Goal: Task Accomplishment & Management: Use online tool/utility

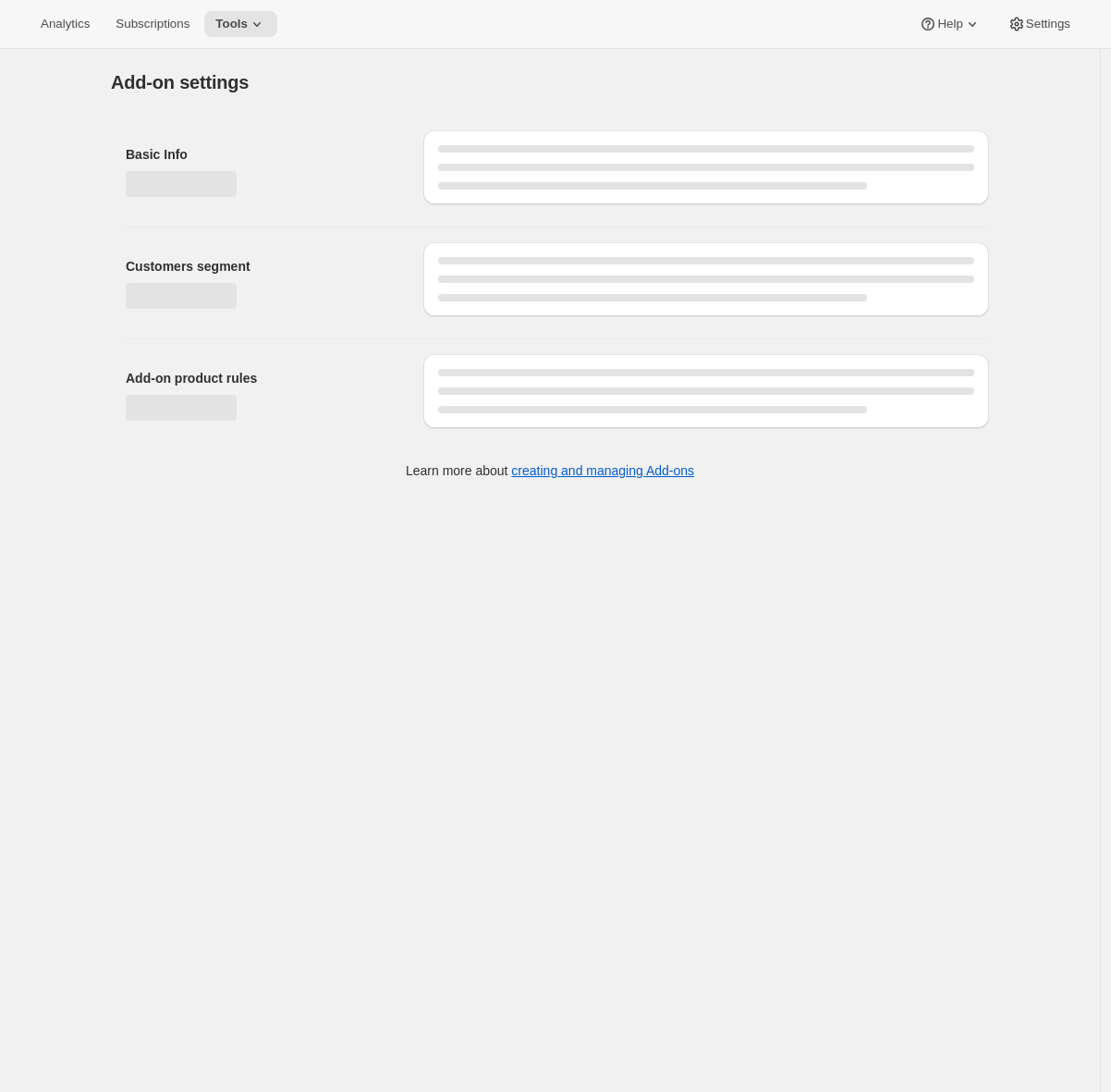
select select "customerTags"
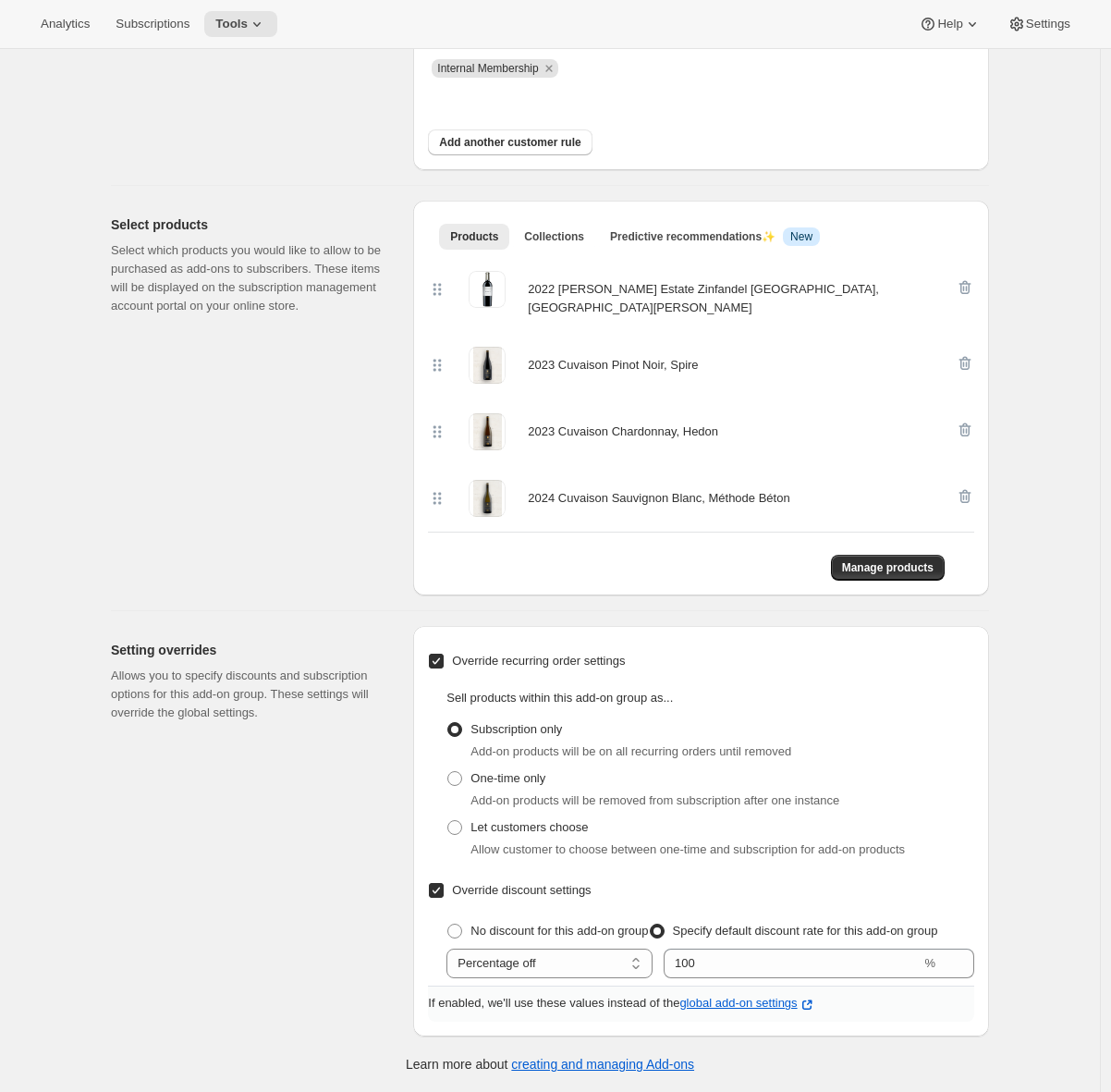
scroll to position [171, 0]
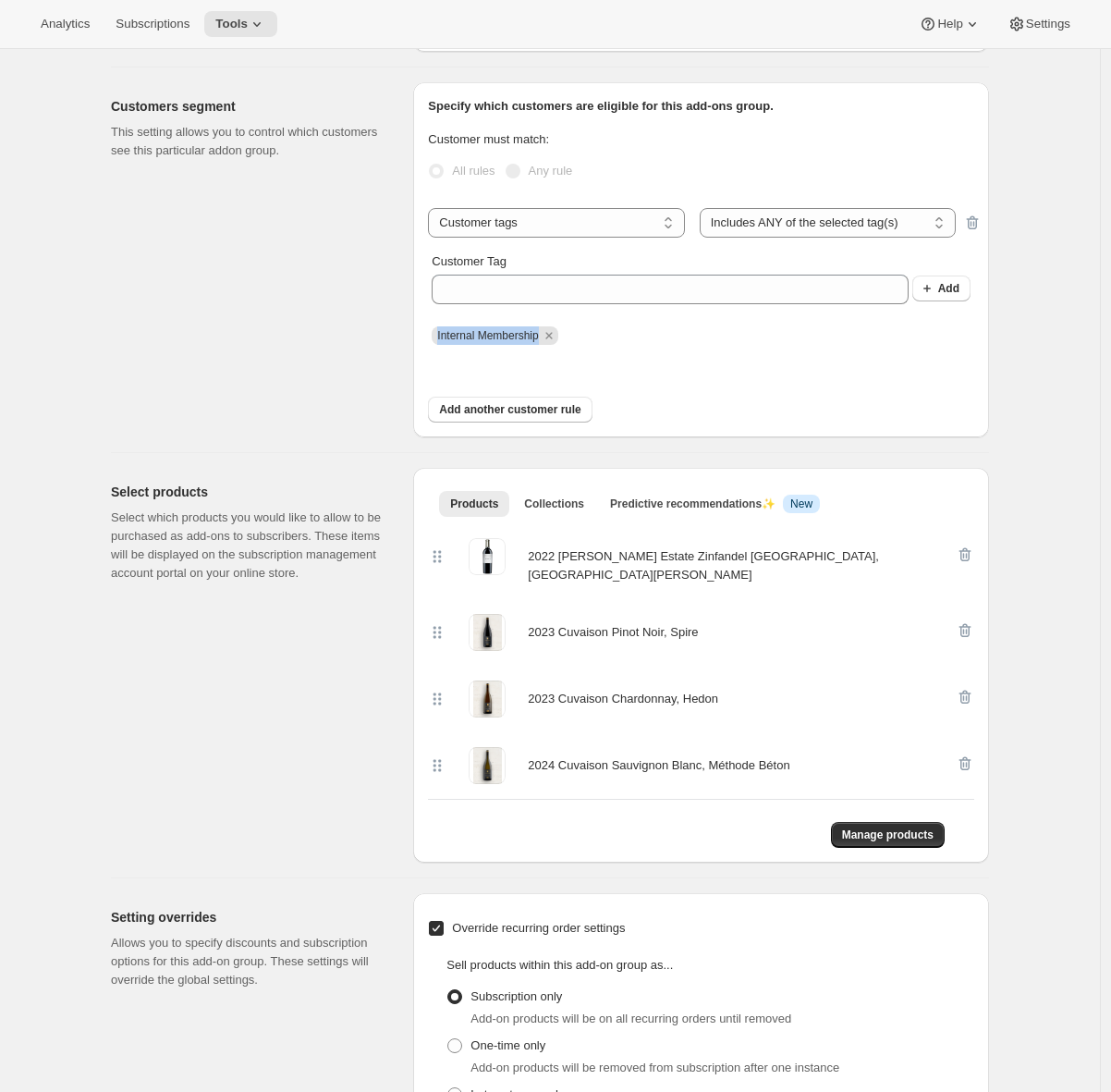
drag, startPoint x: 441, startPoint y: 338, endPoint x: 546, endPoint y: 341, distance: 105.0
click at [538, 340] on span "Internal Membership" at bounding box center [488, 335] width 101 height 13
copy span "Internal Membership"
click at [248, 37] on button "Tools" at bounding box center [241, 24] width 73 height 26
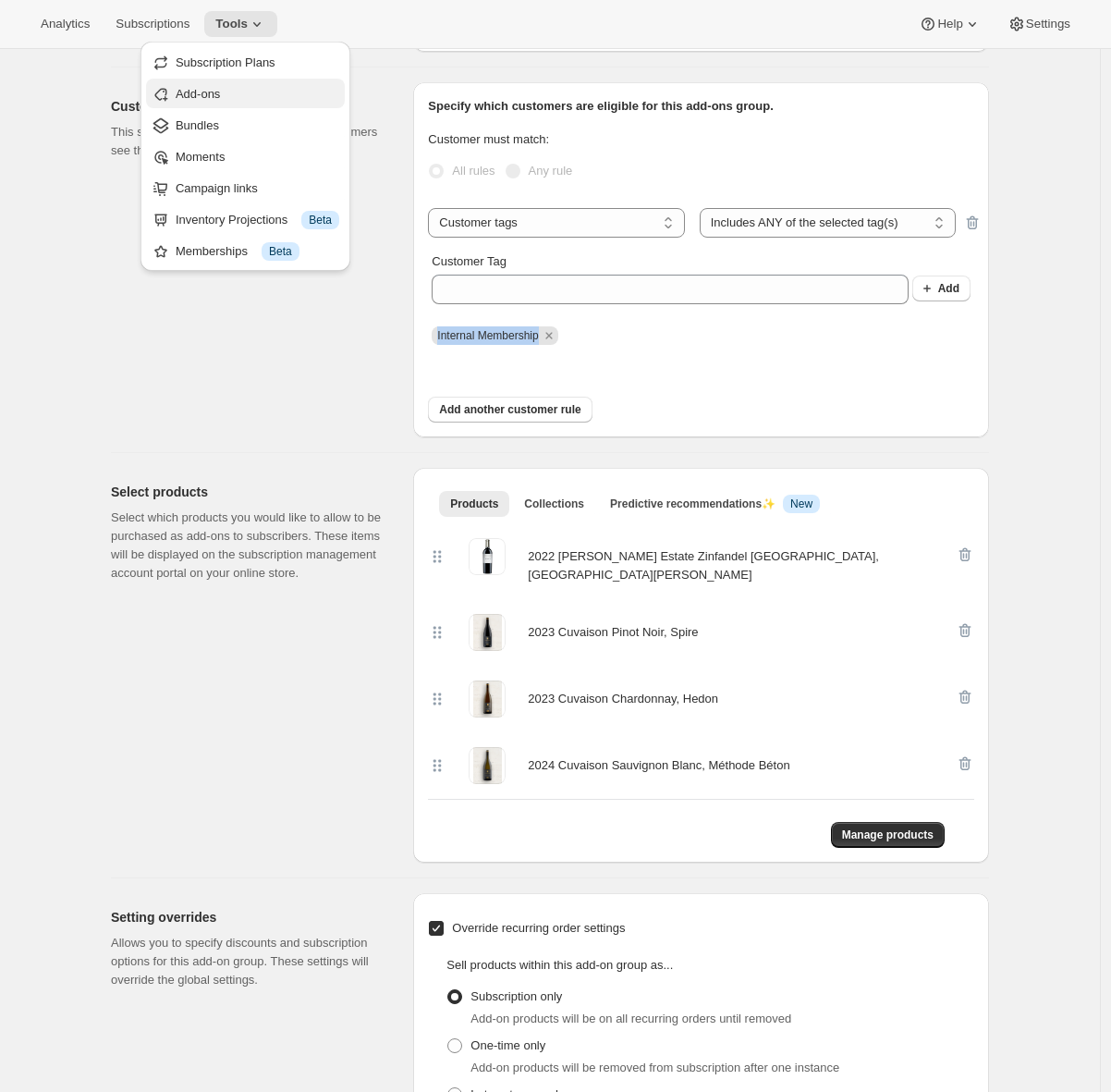
click at [240, 94] on span "Add-ons" at bounding box center [258, 94] width 164 height 19
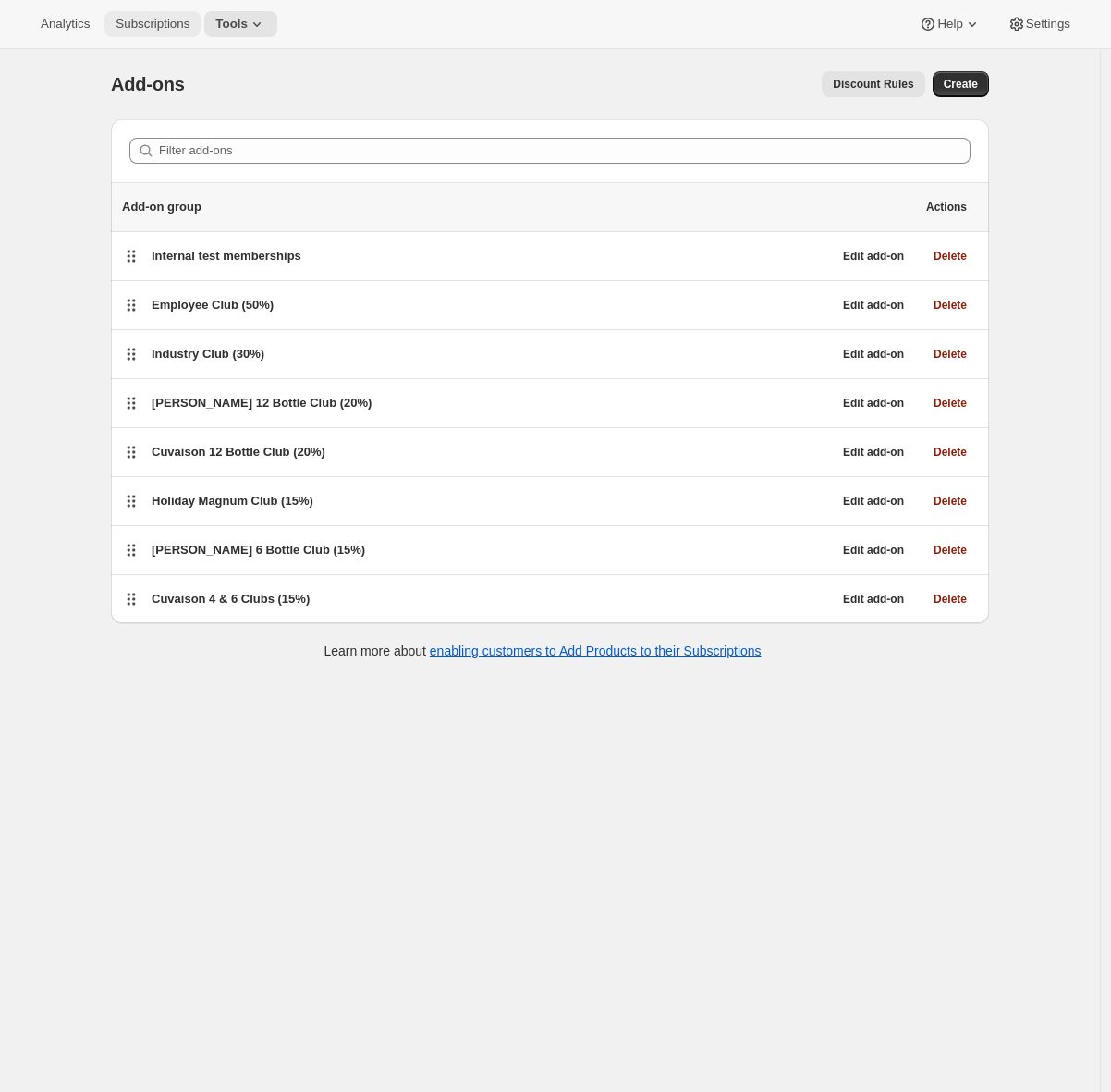
click at [138, 22] on span "Subscriptions" at bounding box center [152, 24] width 74 height 15
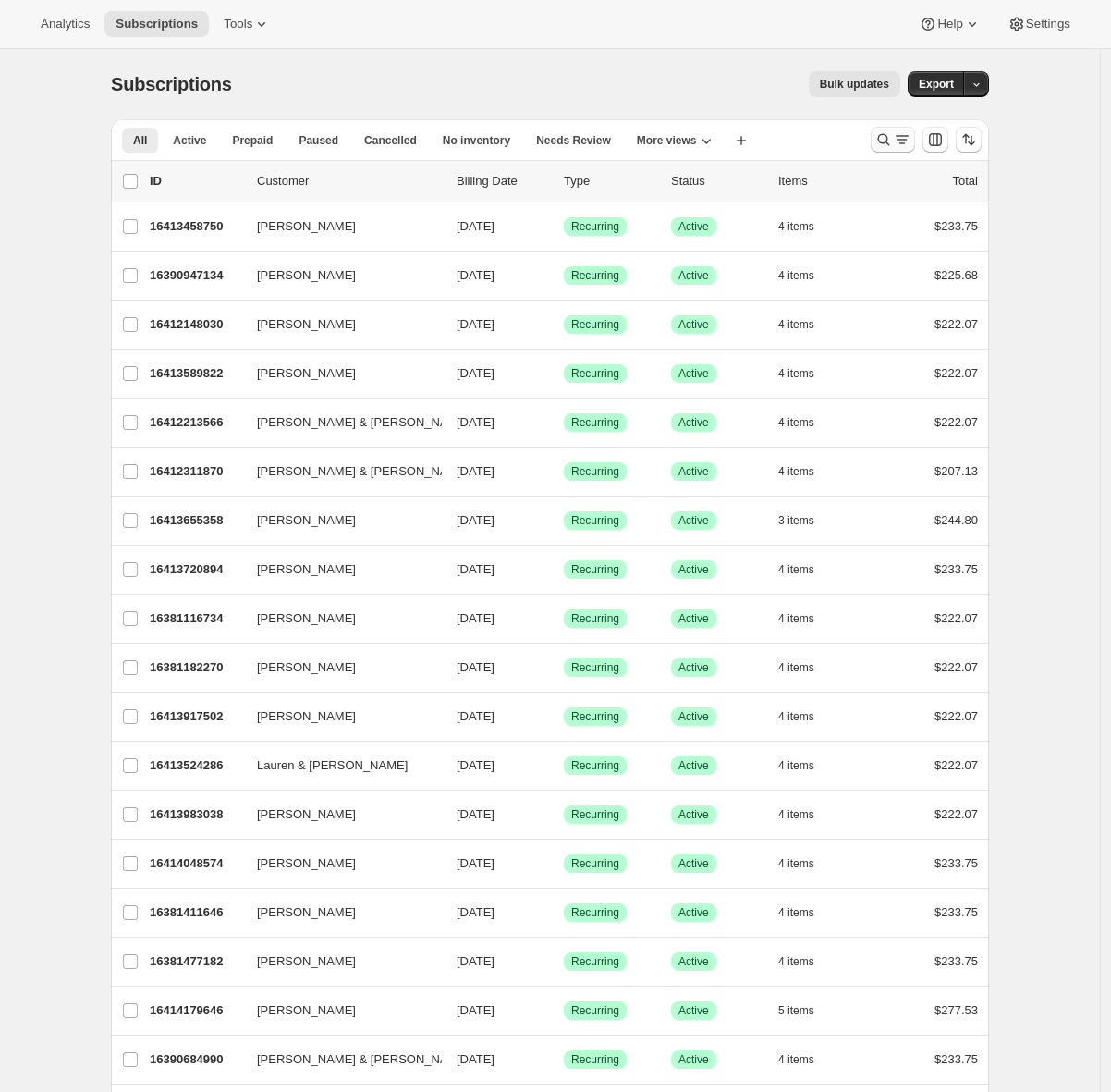
click at [912, 144] on icon "Search and filter results" at bounding box center [902, 139] width 19 height 19
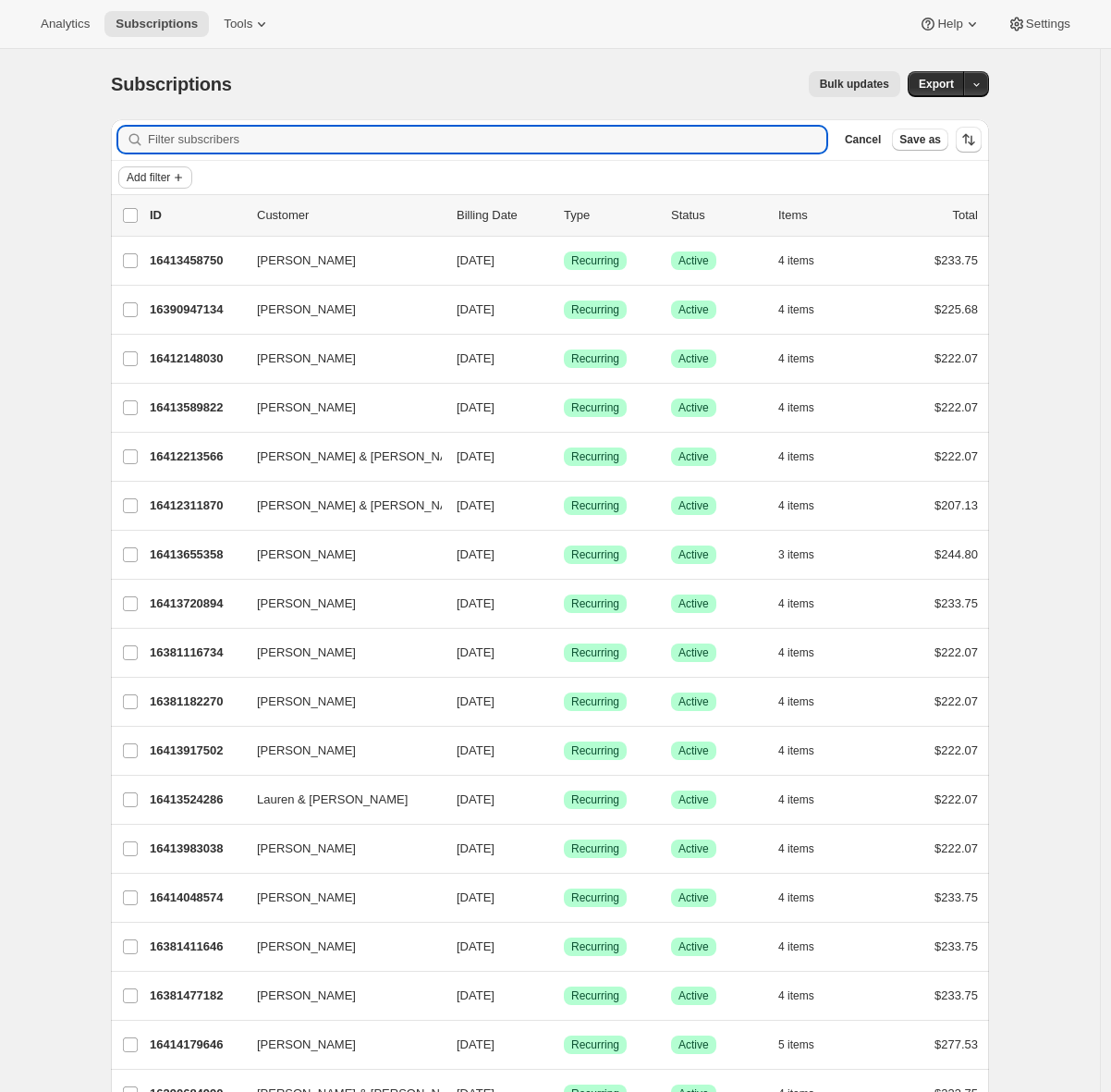
click at [181, 175] on icon "Add filter" at bounding box center [178, 177] width 15 height 15
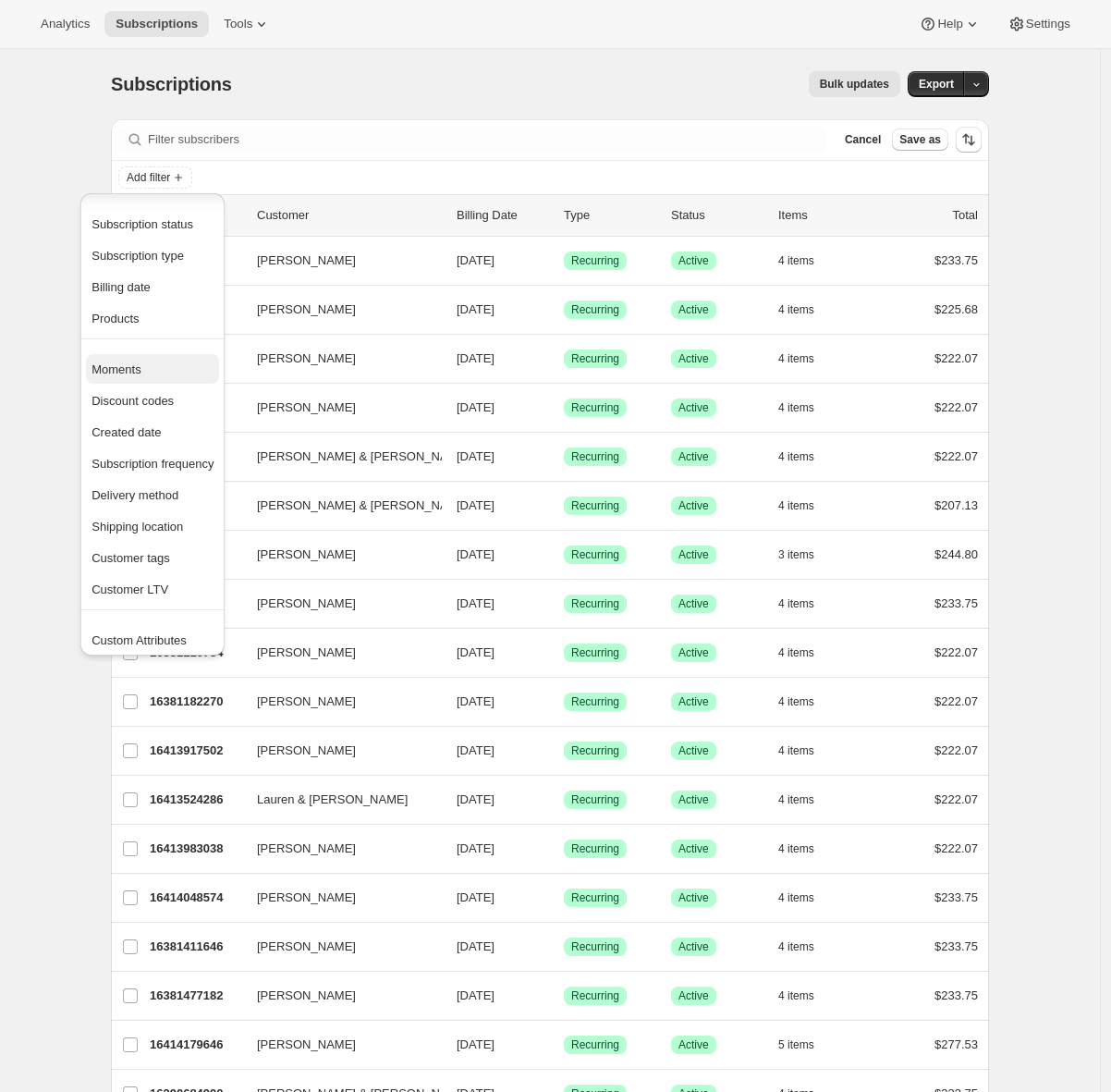
scroll to position [37, 0]
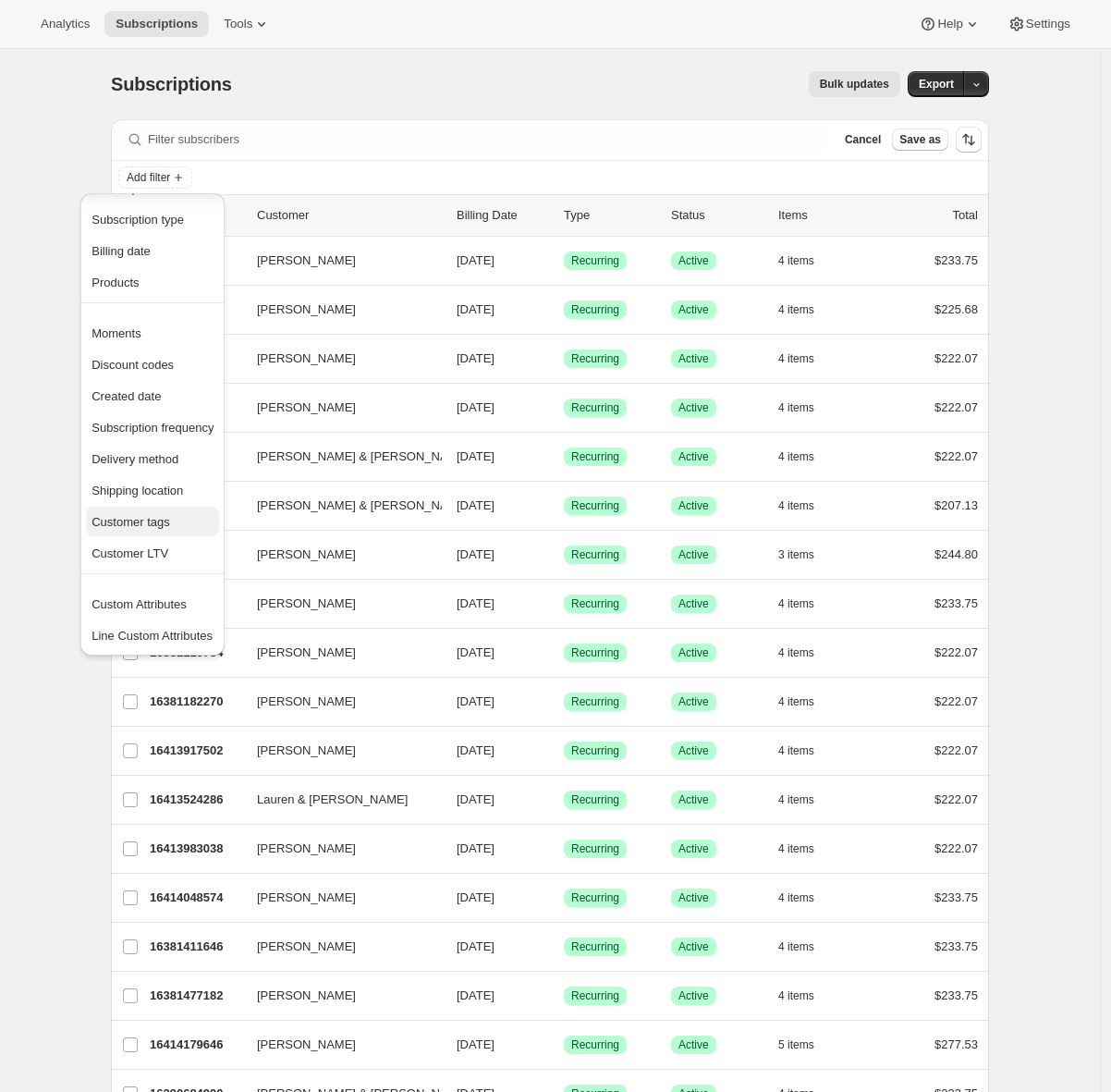
click at [170, 523] on span "Customer tags" at bounding box center [131, 521] width 79 height 14
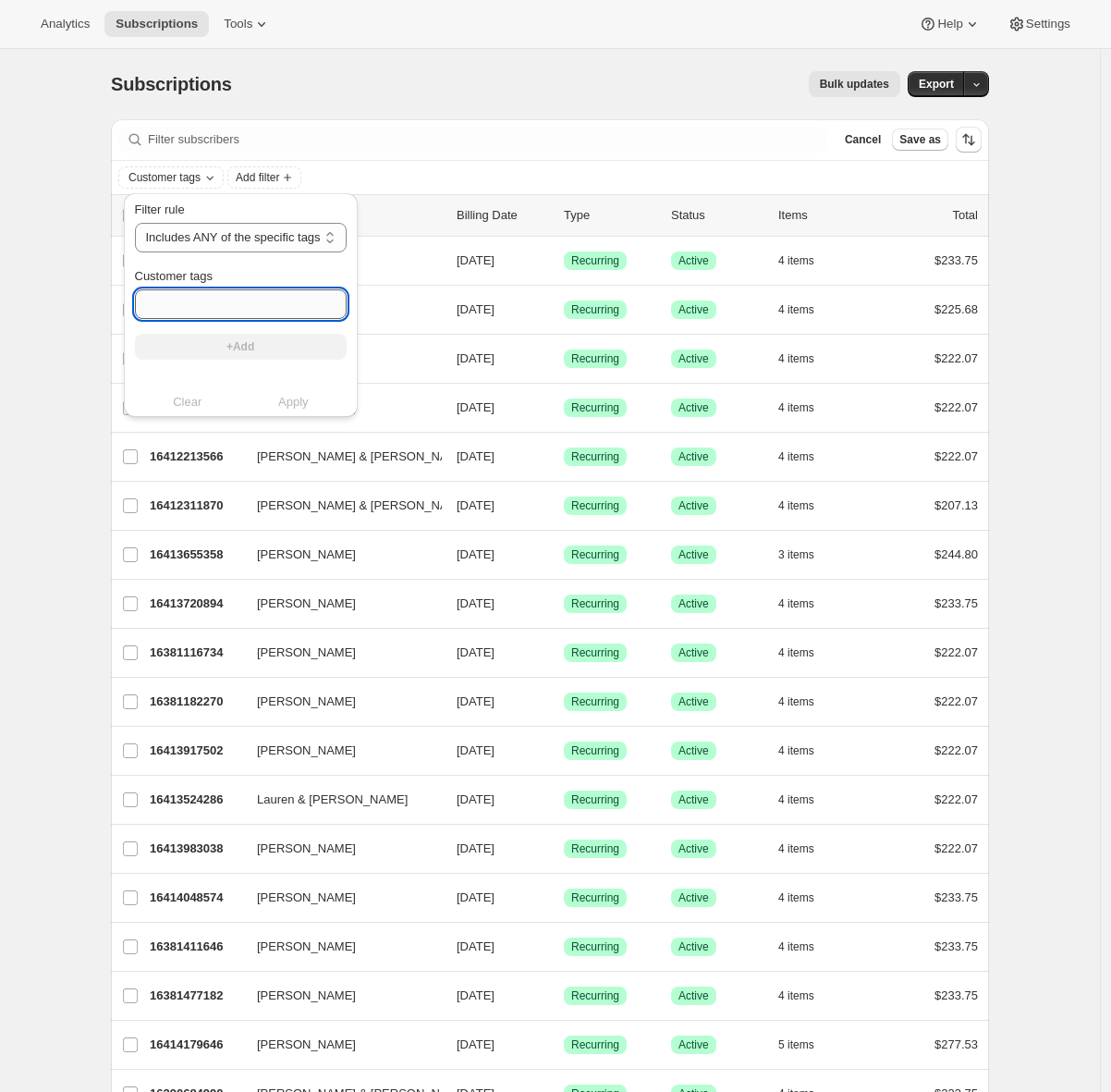
click at [190, 309] on input "Customer tags" at bounding box center [241, 304] width 211 height 30
paste input "Internal Membership"
type input "Internal Membership"
drag, startPoint x: 218, startPoint y: 338, endPoint x: 237, endPoint y: 352, distance: 23.6
click at [219, 338] on button "+Add" at bounding box center [241, 347] width 211 height 26
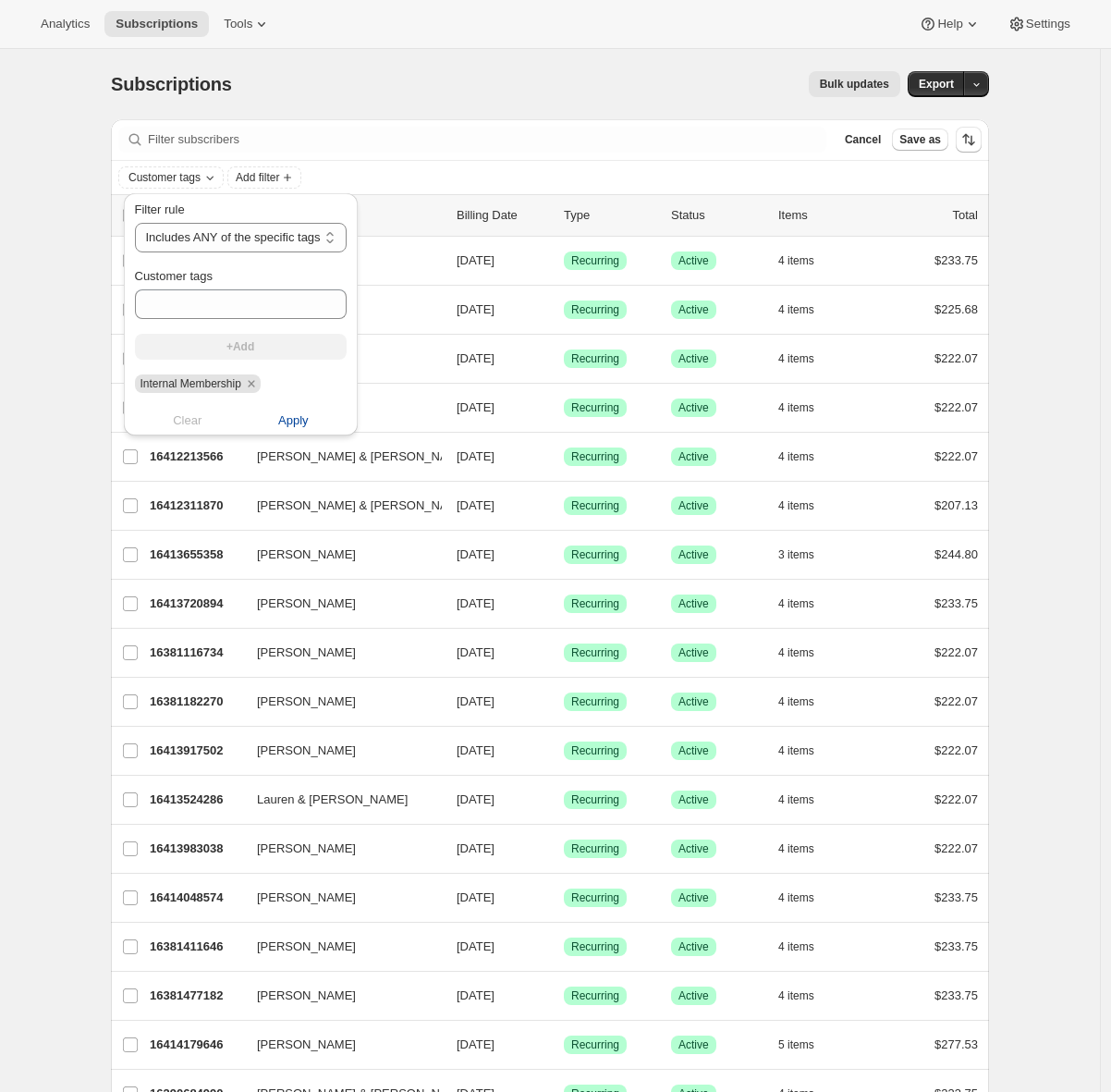
click at [309, 428] on span "Apply" at bounding box center [293, 421] width 31 height 19
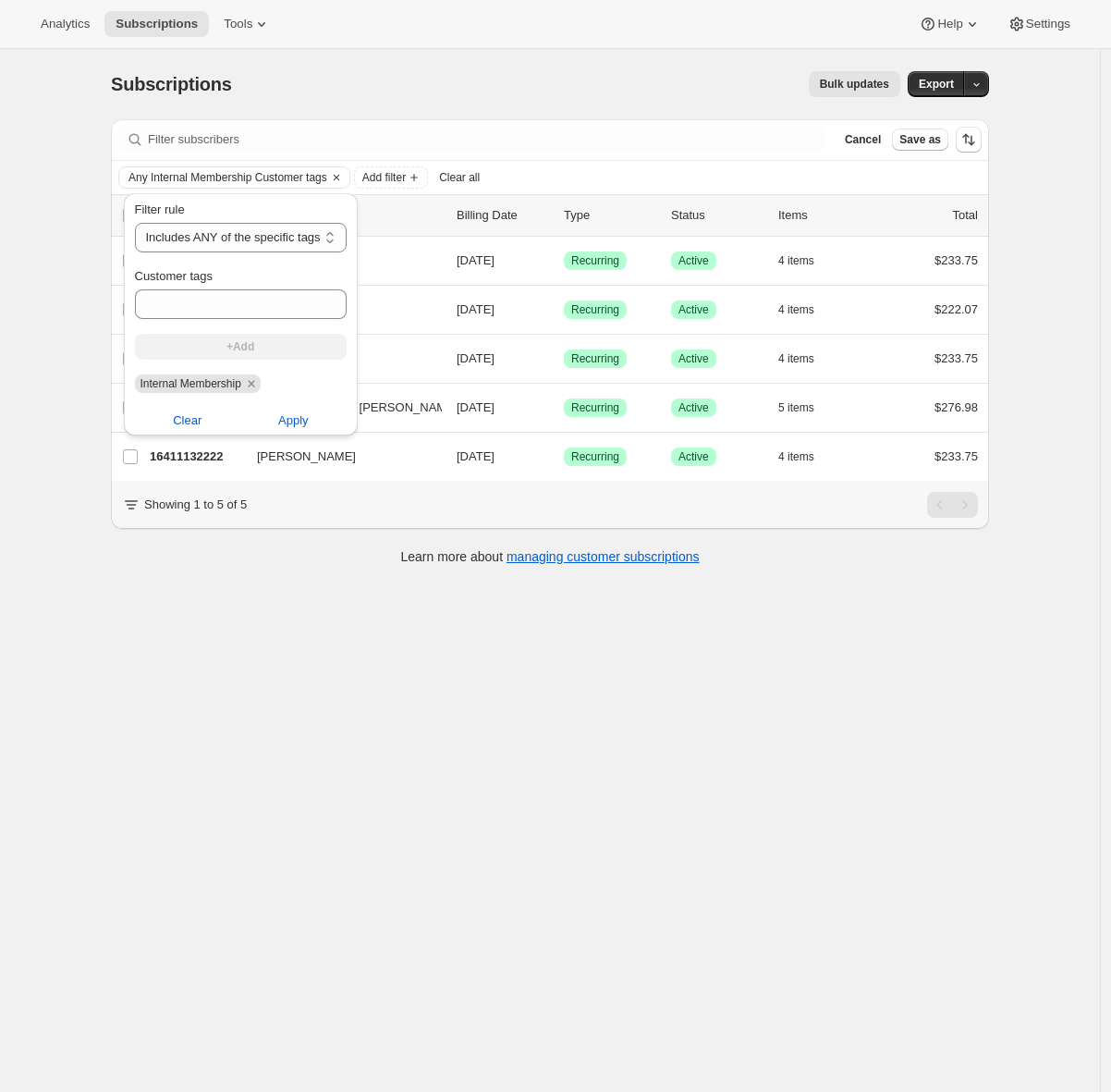
click at [69, 428] on div "Subscriptions. This page is ready Subscriptions Bulk updates More actions Bulk …" at bounding box center [550, 595] width 1100 height 1092
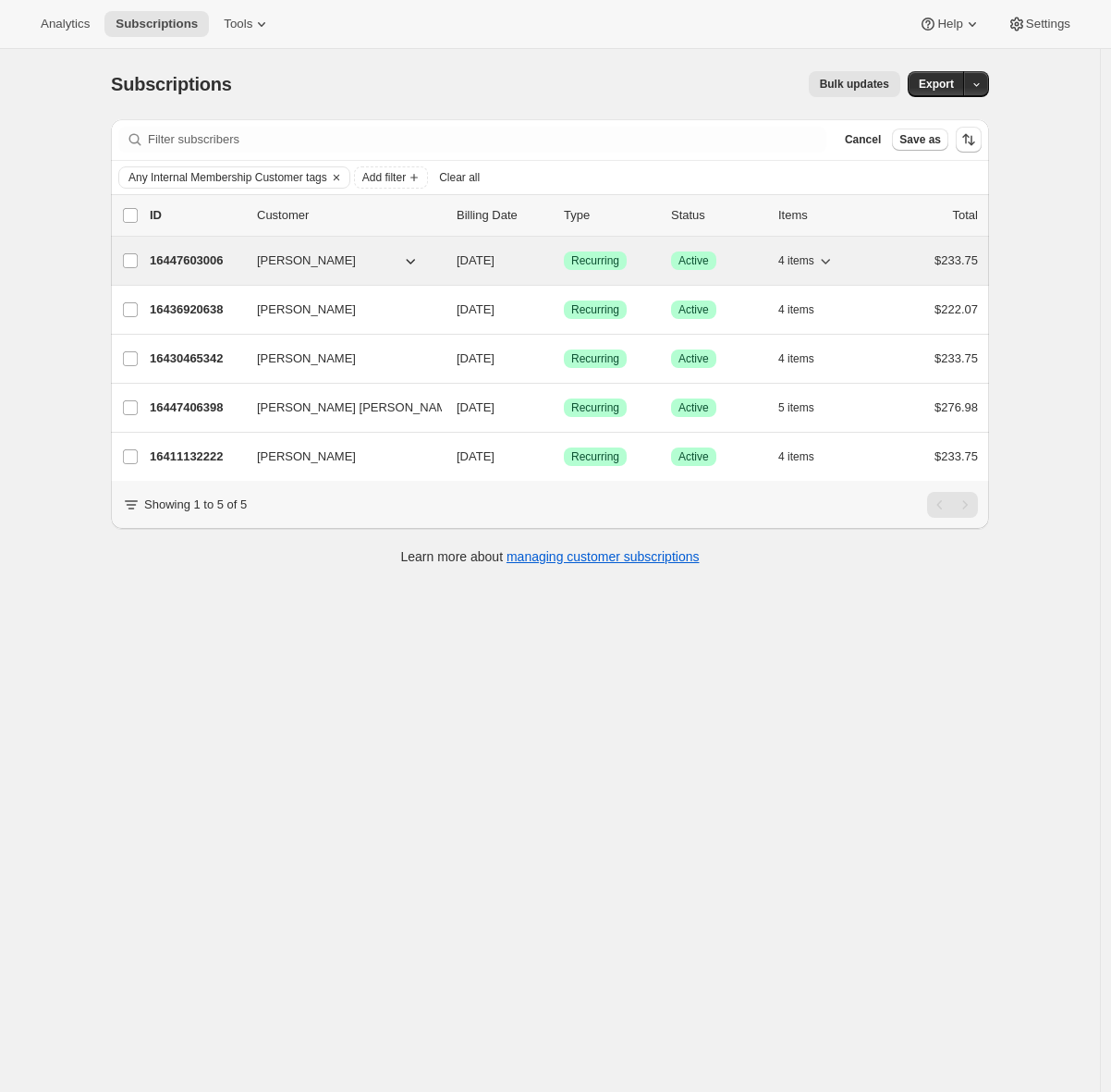
click at [212, 256] on p "16447603006" at bounding box center [197, 261] width 93 height 19
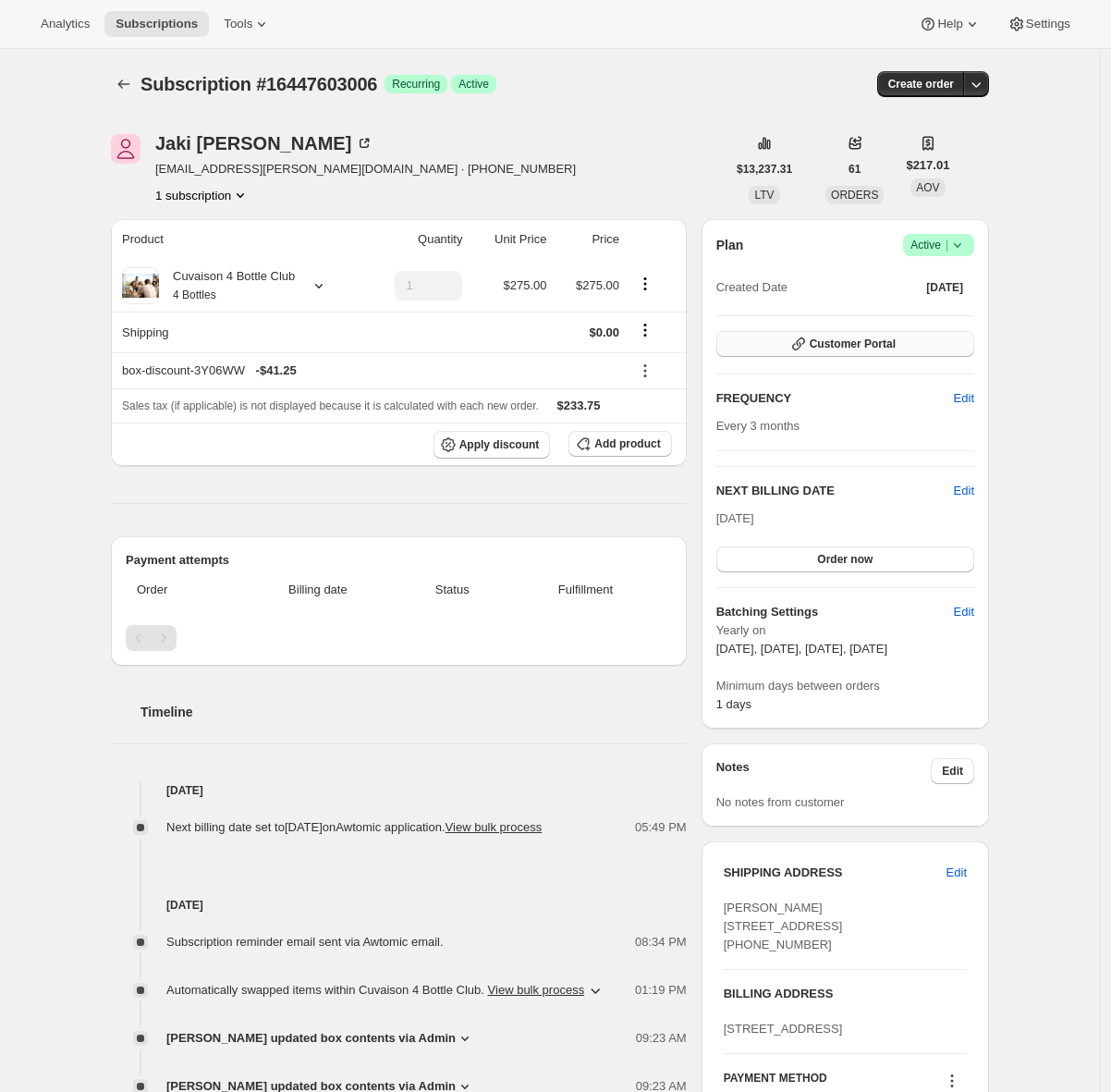
click at [844, 346] on span "Customer Portal" at bounding box center [852, 344] width 86 height 15
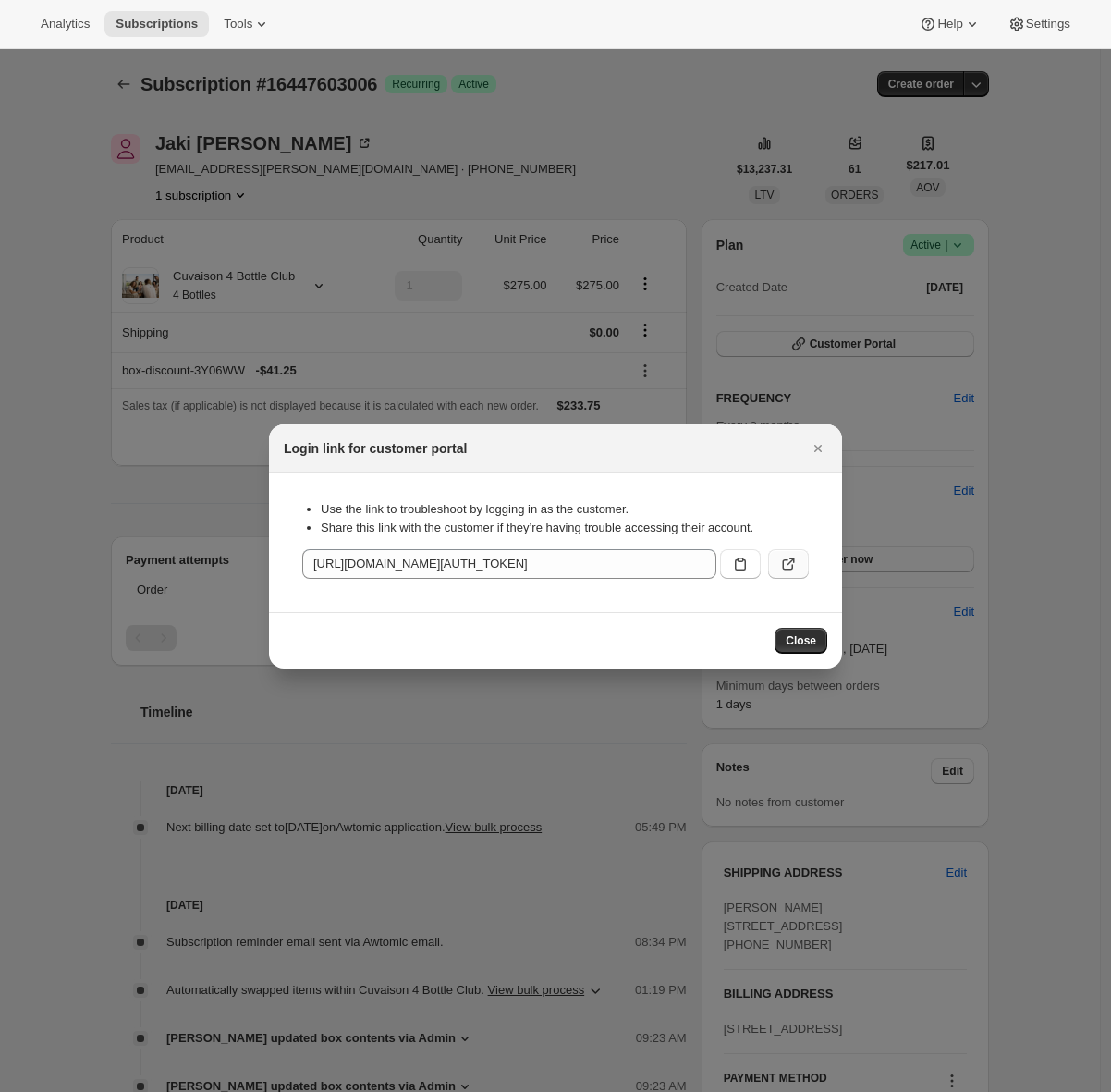
click at [800, 562] on button ":rdq:" at bounding box center [788, 564] width 40 height 30
click at [268, 20] on icon at bounding box center [262, 24] width 19 height 19
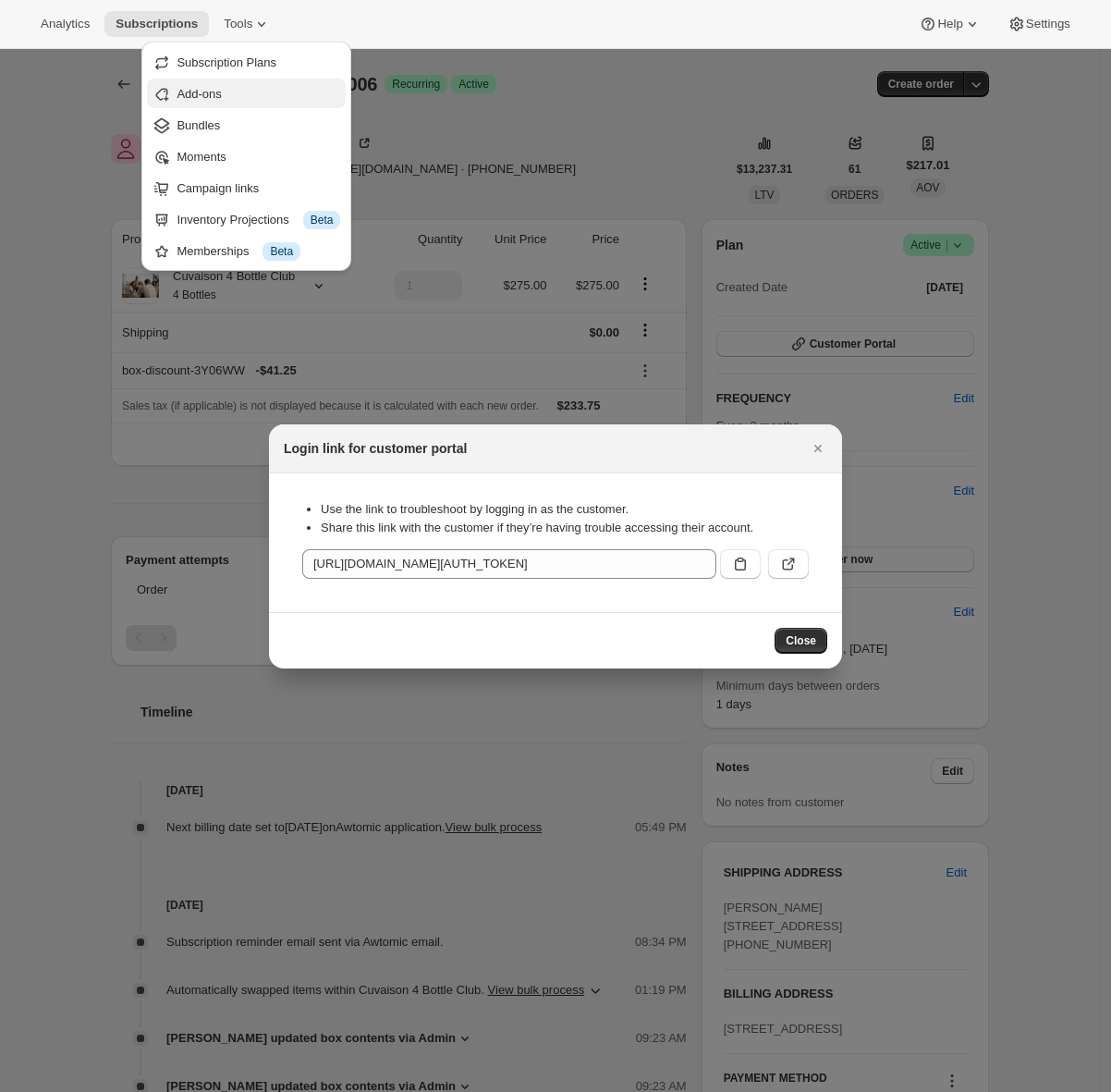
click at [262, 104] on button "Add-ons" at bounding box center [246, 94] width 198 height 30
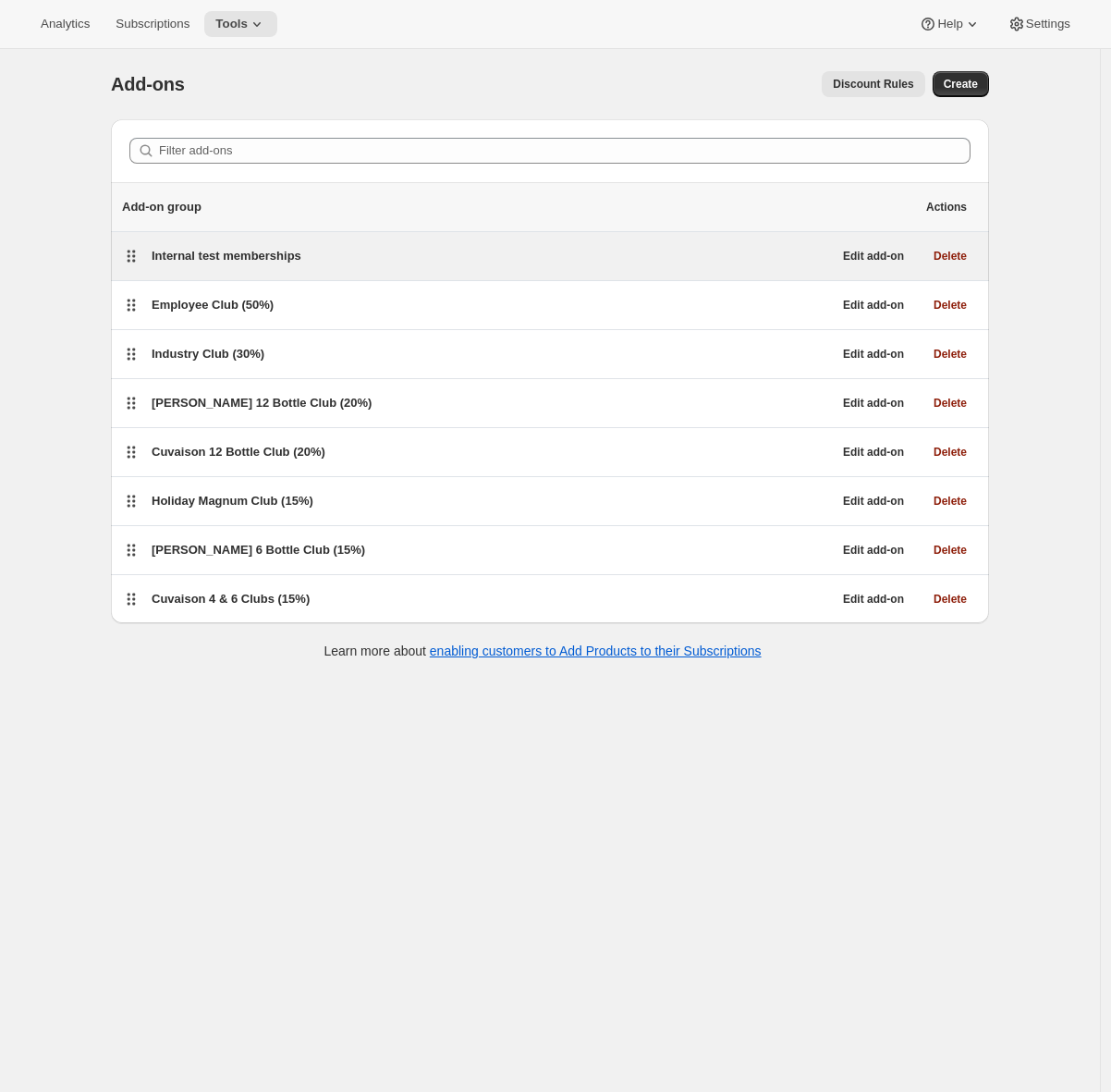
click at [297, 259] on span "Internal test memberships" at bounding box center [227, 256] width 150 height 14
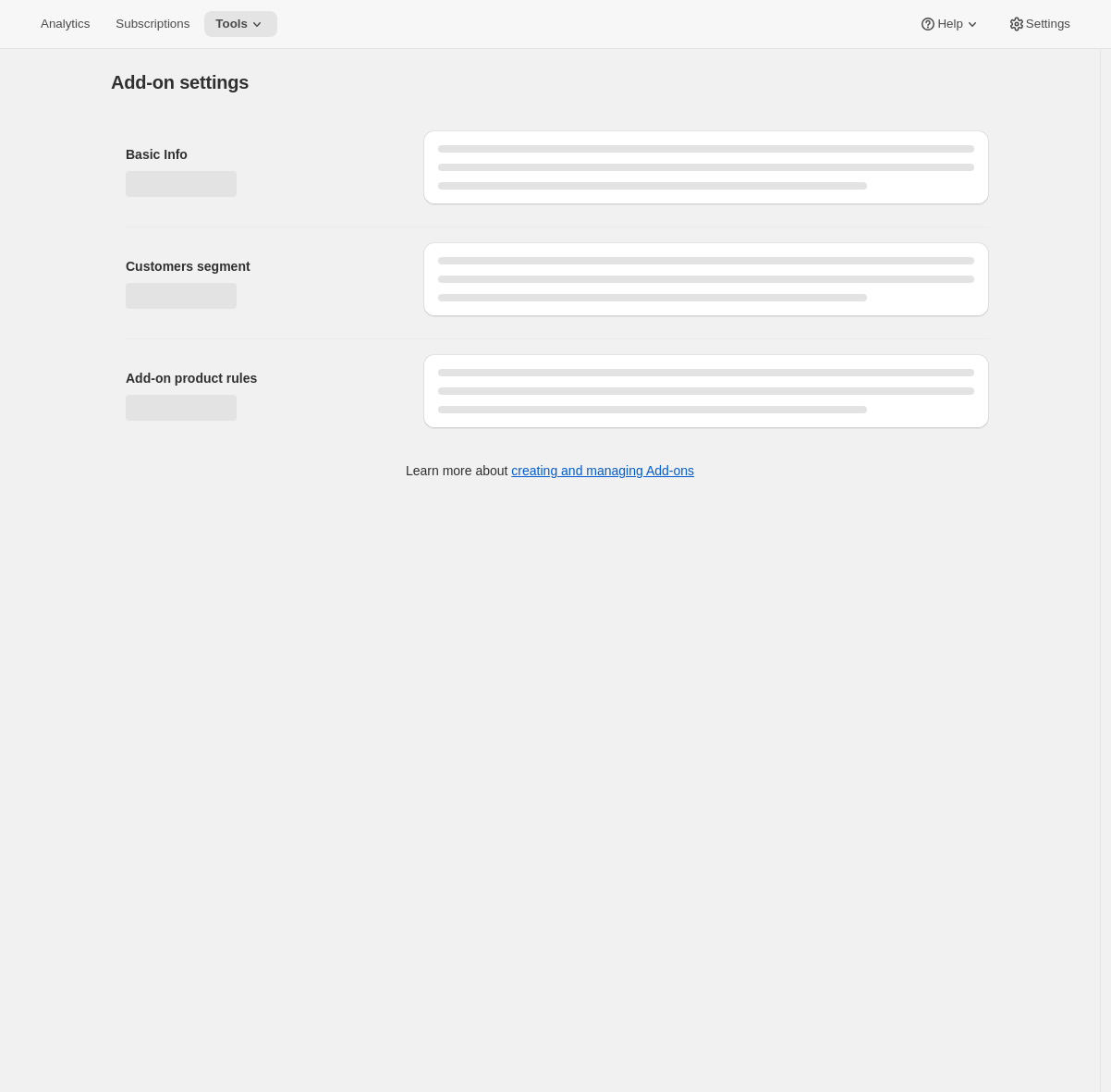
select select "customerTags"
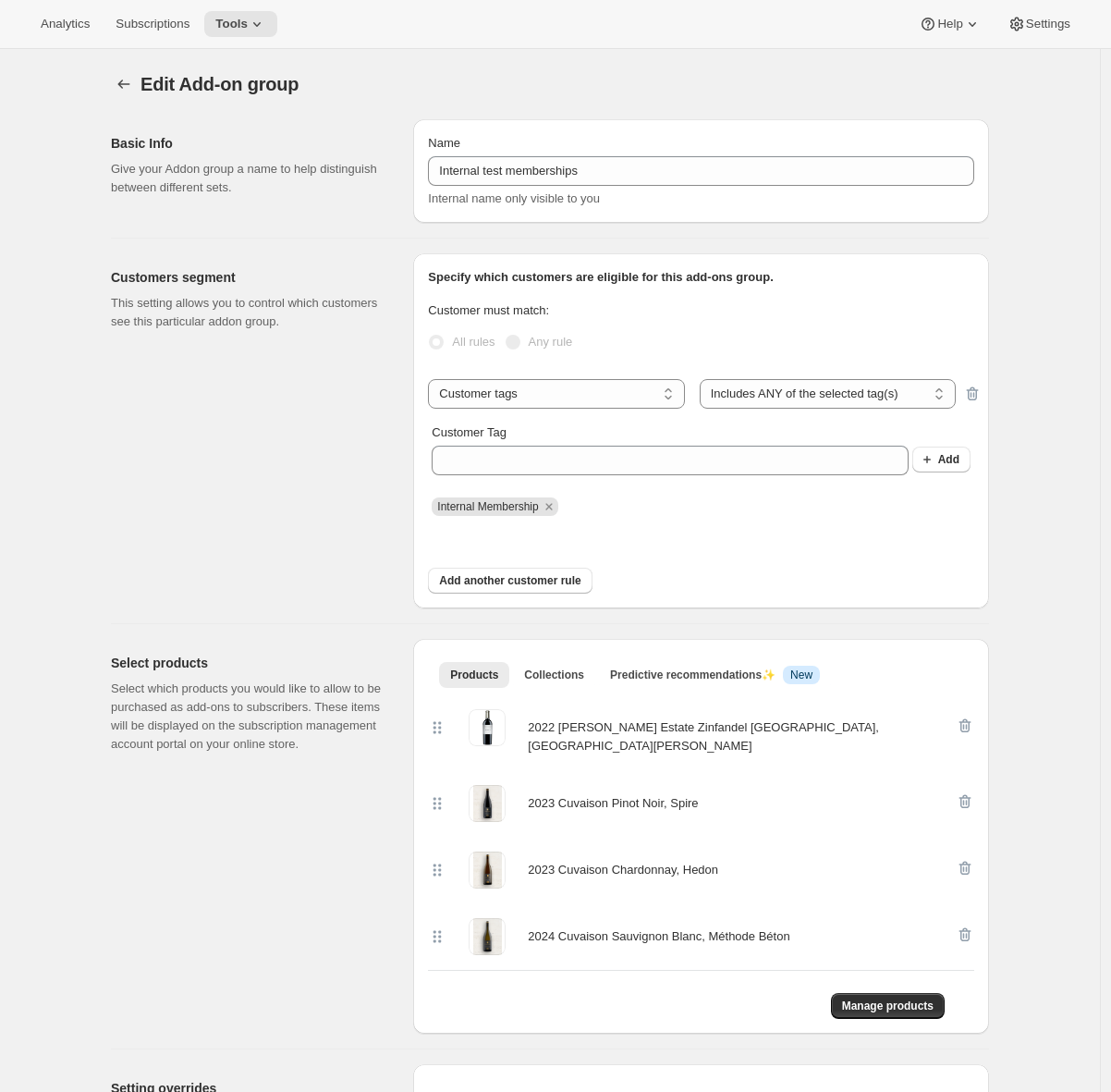
scroll to position [392, 0]
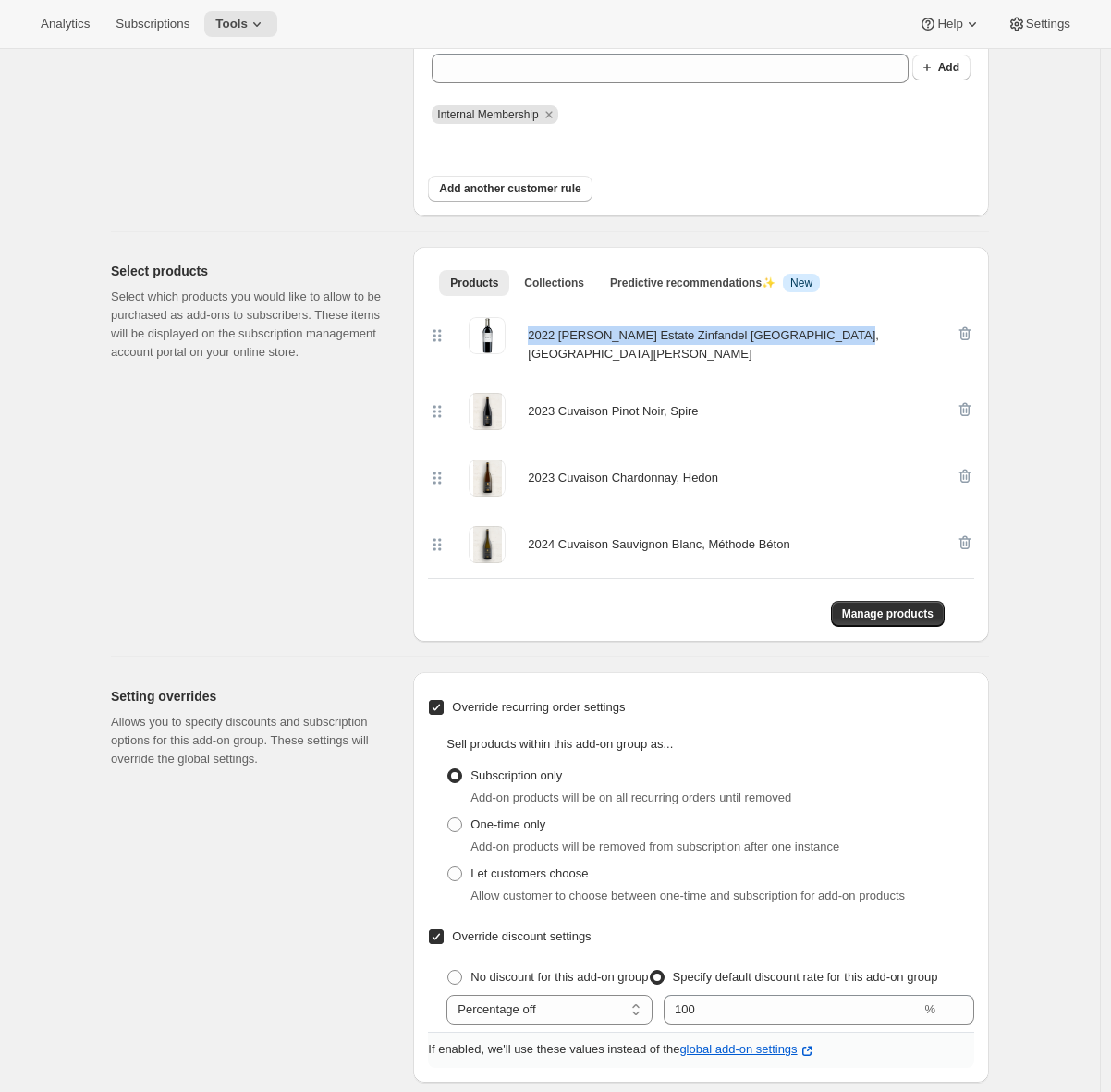
drag, startPoint x: 531, startPoint y: 332, endPoint x: 844, endPoint y: 338, distance: 313.1
click at [844, 338] on div "2022 [PERSON_NAME] Estate Zinfandel [GEOGRAPHIC_DATA], [GEOGRAPHIC_DATA][PERSON…" at bounding box center [691, 340] width 528 height 46
copy div "2022 [PERSON_NAME] Estate Zinfandel [GEOGRAPHIC_DATA], [GEOGRAPHIC_DATA][PERSON…"
drag, startPoint x: 532, startPoint y: 401, endPoint x: 723, endPoint y: 400, distance: 191.0
click at [723, 400] on div "2023 Cuvaison Pinot Noir, Spire" at bounding box center [691, 411] width 528 height 37
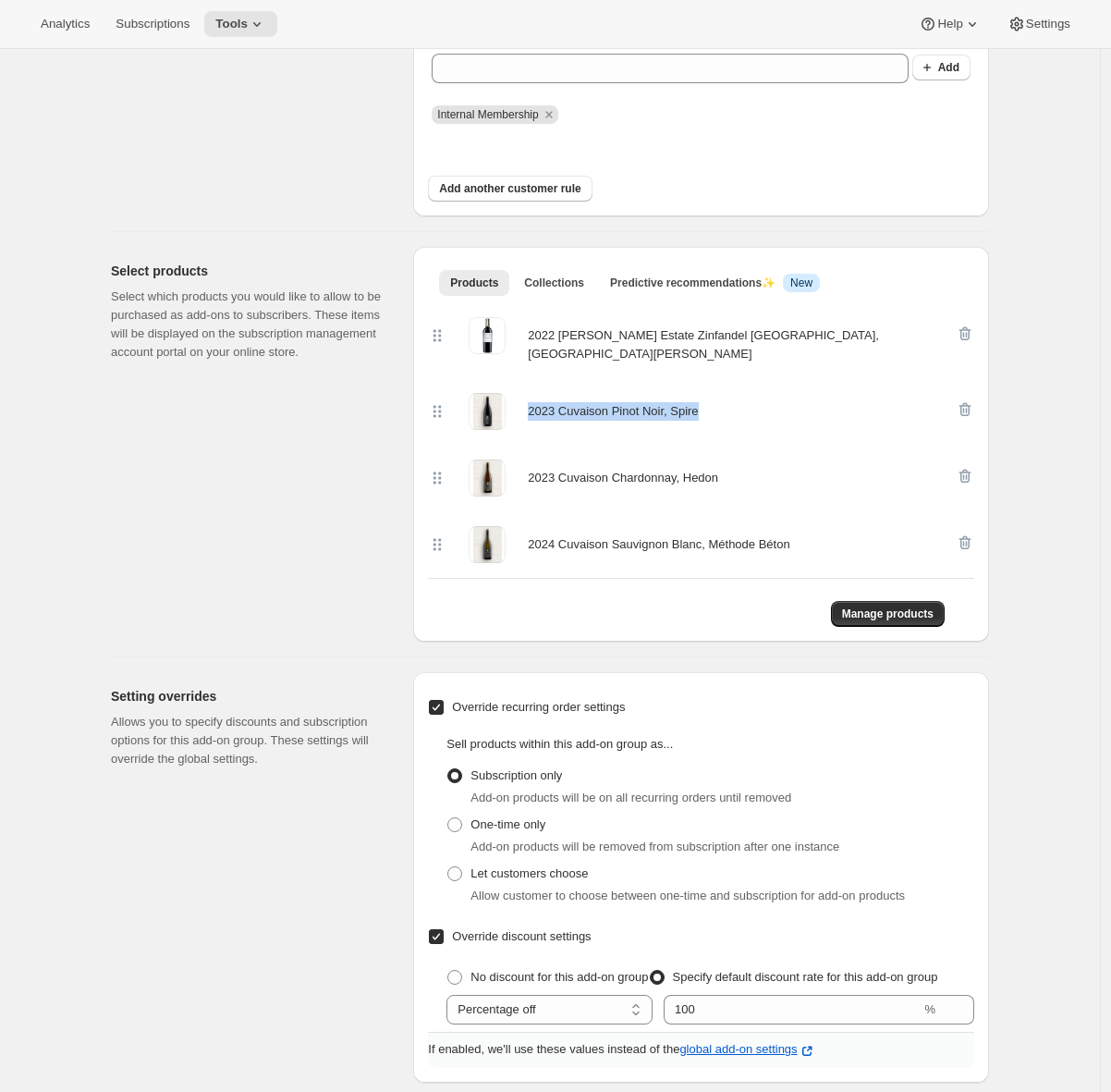
copy div "2023 Cuvaison Pinot Noir, Spire"
drag, startPoint x: 535, startPoint y: 471, endPoint x: 751, endPoint y: 473, distance: 216.0
click at [751, 473] on div "2023 Cuvaison Chardonnay, Hedon" at bounding box center [691, 477] width 528 height 37
copy div "2023 Cuvaison Chardonnay, Hedon"
drag, startPoint x: 530, startPoint y: 536, endPoint x: 812, endPoint y: 556, distance: 282.7
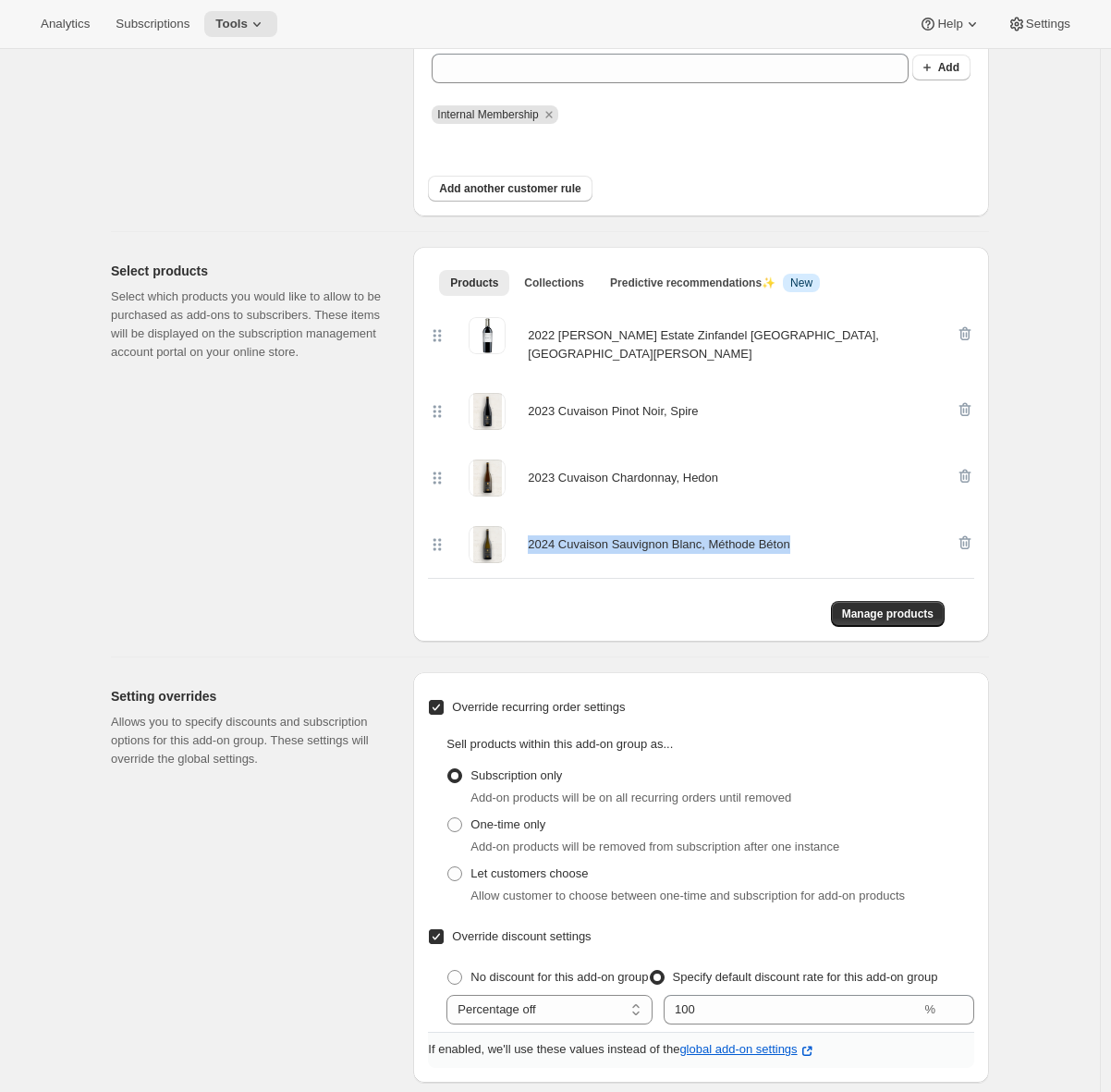
click at [812, 556] on div "2024 Cuvaison Sauvignon Blanc, Méthode Béton" at bounding box center [700, 544] width 546 height 66
copy div "2024 Cuvaison Sauvignon Blanc, Méthode Béton"
